Goal: Check status: Check status

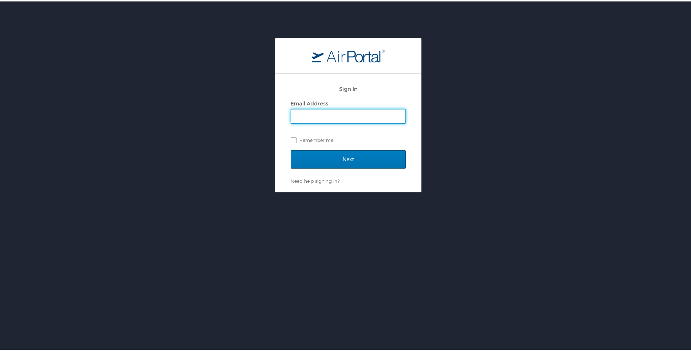
click at [312, 113] on input "Email Address" at bounding box center [348, 115] width 114 height 14
type input "kgary3@mcneese.edu"
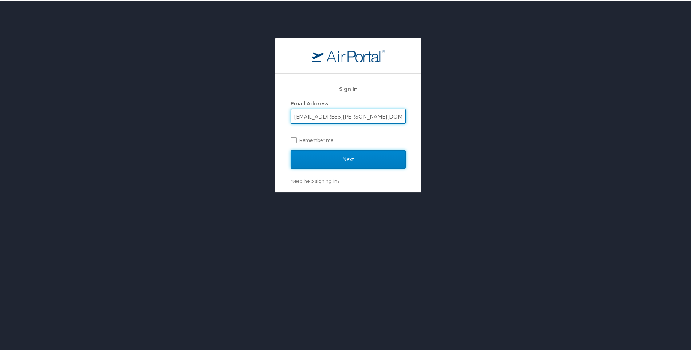
click at [338, 156] on input "Next" at bounding box center [348, 158] width 115 height 18
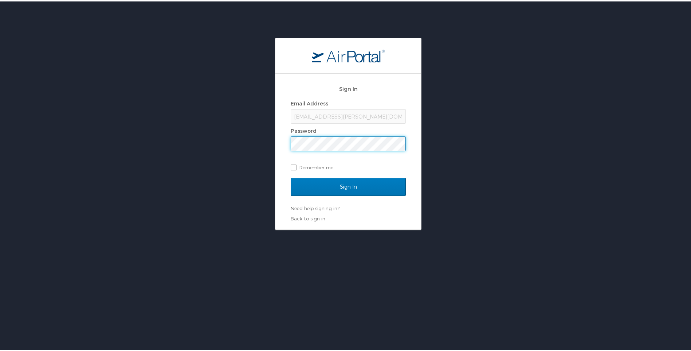
click at [291, 176] on input "Sign In" at bounding box center [348, 185] width 115 height 18
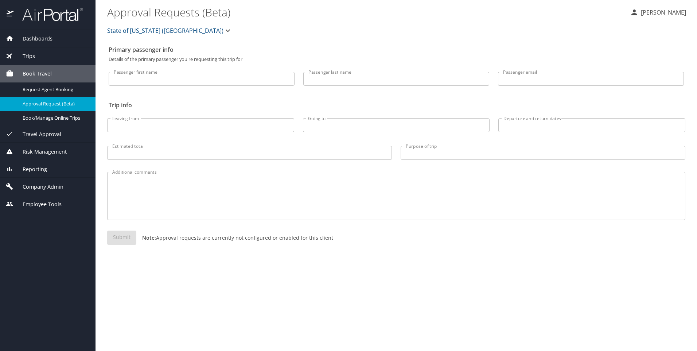
click at [42, 38] on span "Dashboards" at bounding box center [32, 39] width 39 height 8
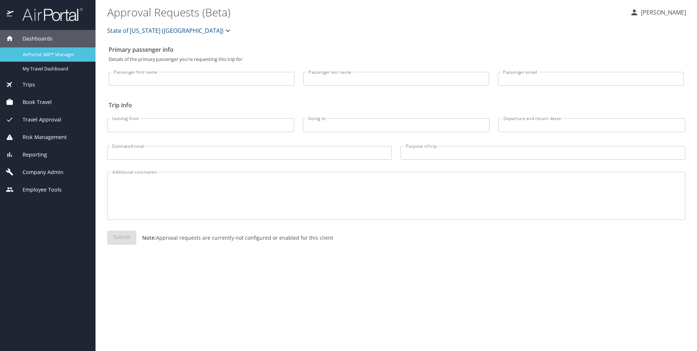
click at [65, 58] on div "AirPortal 360™ Manager" at bounding box center [48, 54] width 84 height 8
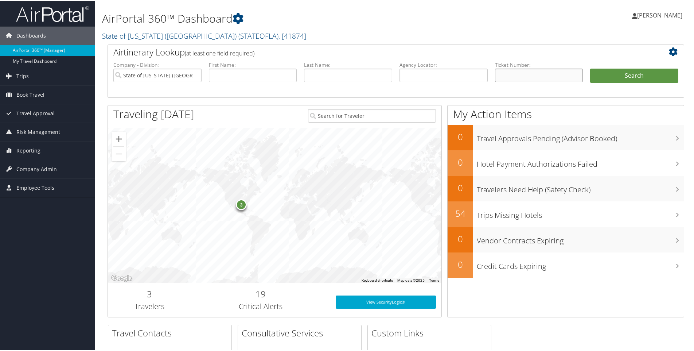
click at [496, 74] on input "text" at bounding box center [539, 74] width 88 height 13
paste input "0017310772481"
type input "0017310772481"
click at [628, 76] on button "Search" at bounding box center [634, 75] width 88 height 15
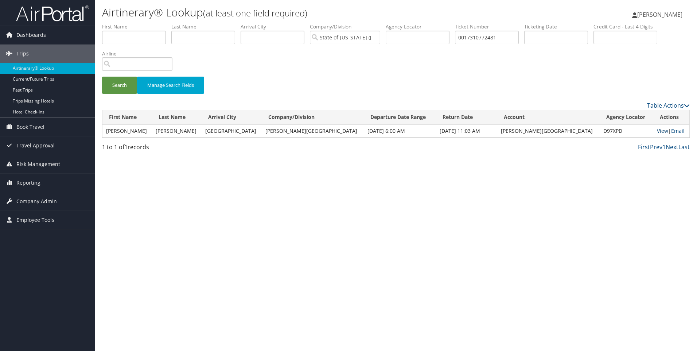
click at [657, 132] on link "View" at bounding box center [662, 130] width 11 height 7
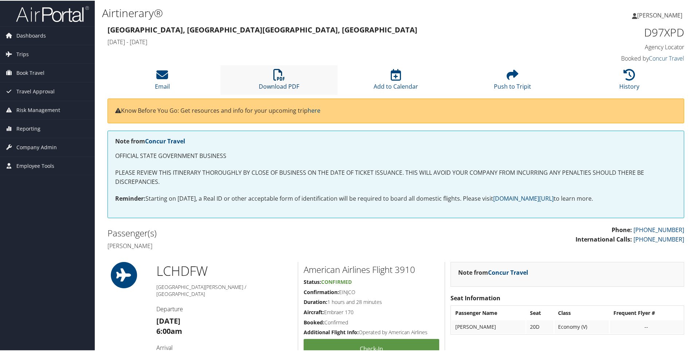
click at [273, 74] on icon at bounding box center [279, 74] width 12 height 12
